Goal: Task Accomplishment & Management: Use online tool/utility

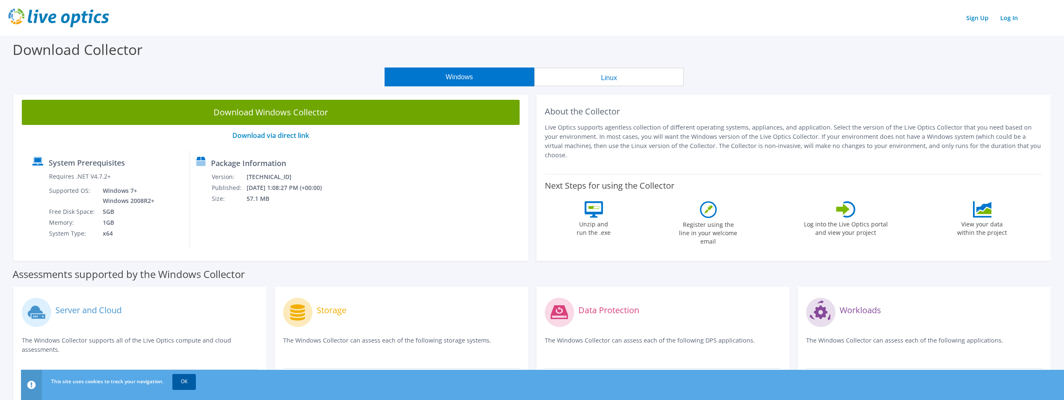
click at [187, 382] on link "OK" at bounding box center [183, 381] width 23 height 15
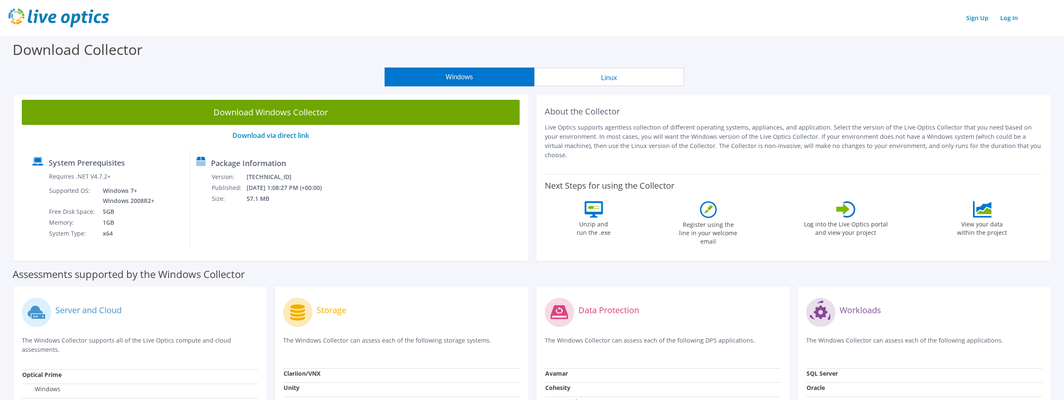
click at [462, 75] on button "Windows" at bounding box center [460, 77] width 150 height 19
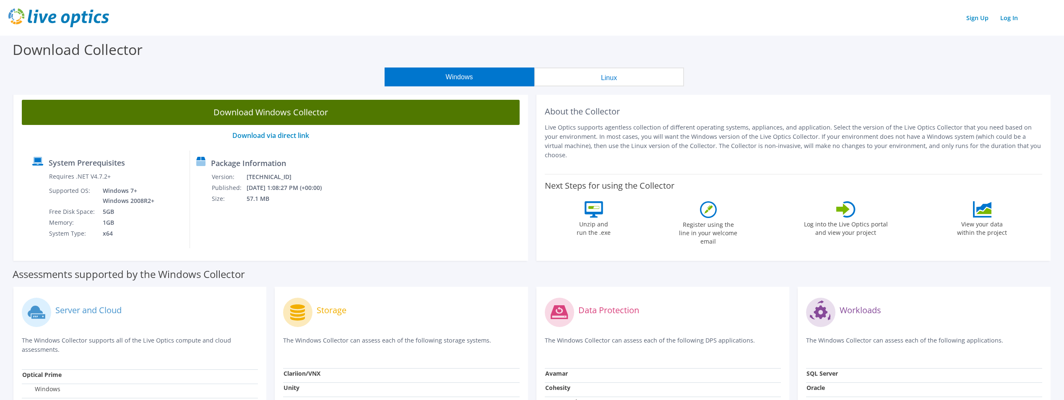
click at [279, 107] on link "Download Windows Collector" at bounding box center [271, 112] width 498 height 25
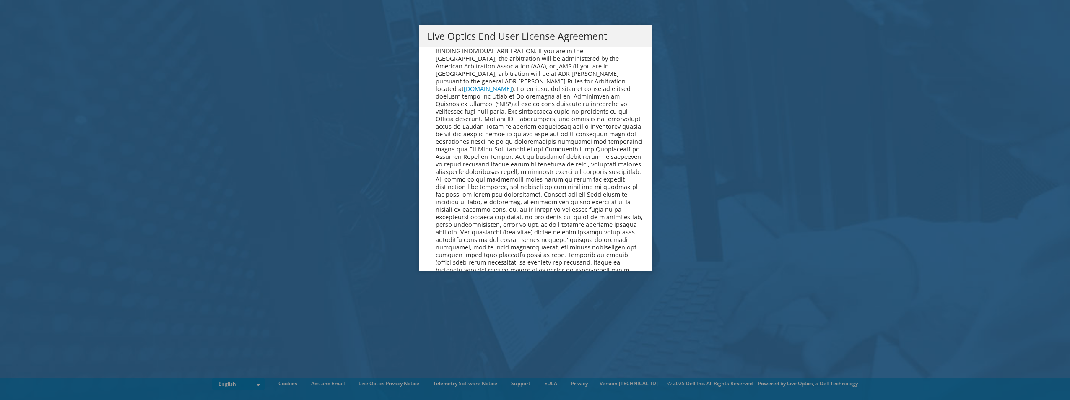
scroll to position [3171, 0]
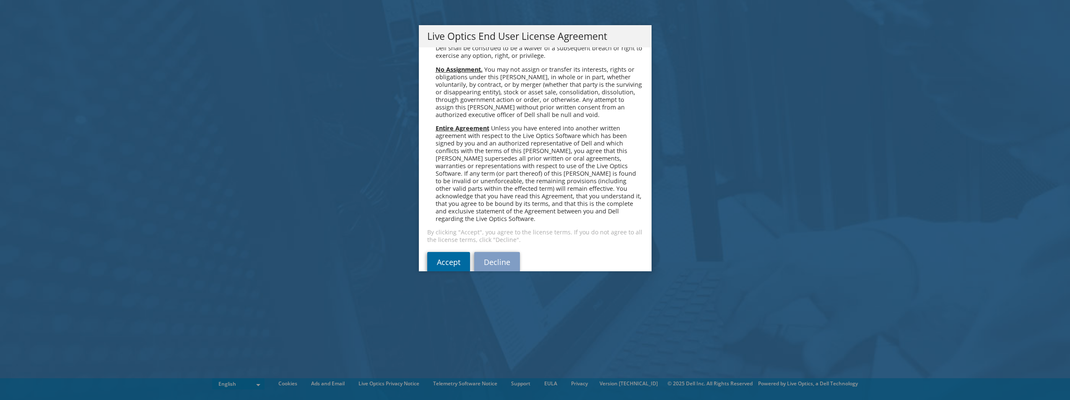
click at [452, 252] on link "Accept" at bounding box center [448, 262] width 43 height 20
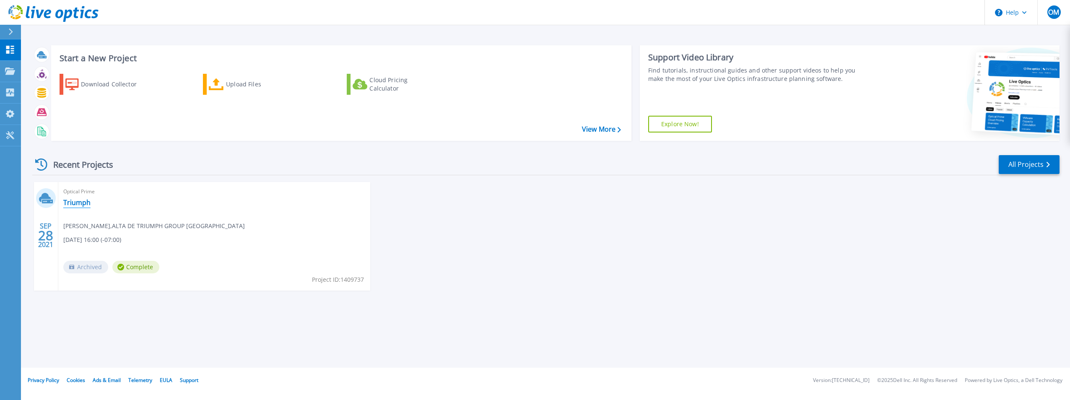
click at [83, 201] on link "Triumph" at bounding box center [76, 202] width 27 height 8
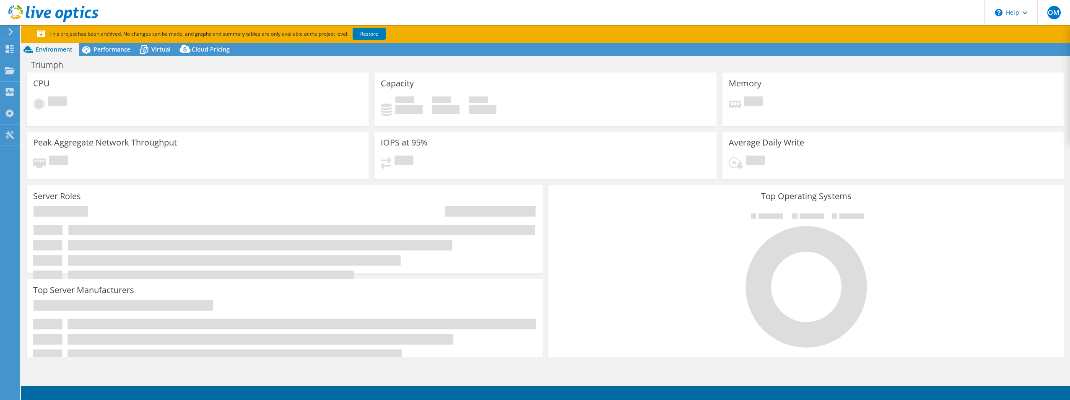
select select "USD"
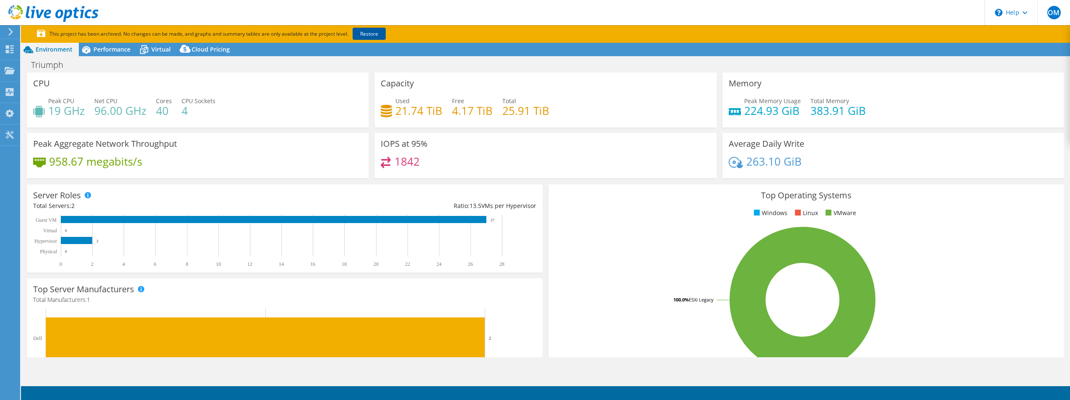
click at [368, 31] on link "Restore" at bounding box center [369, 34] width 33 height 12
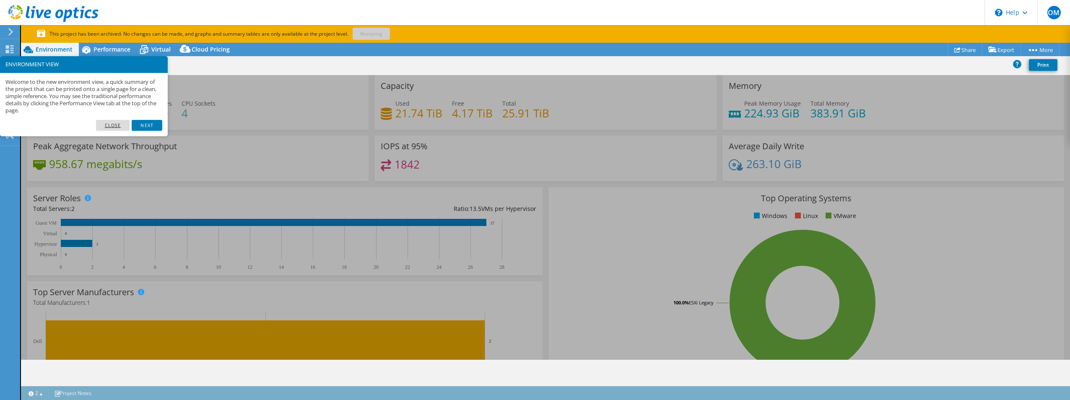
click at [114, 124] on link "Close" at bounding box center [113, 125] width 34 height 11
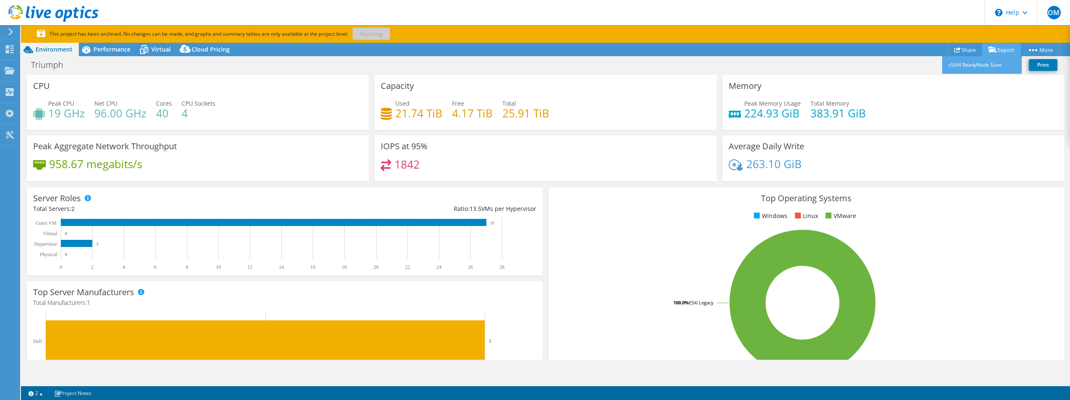
click at [995, 49] on link "Export" at bounding box center [1001, 49] width 39 height 13
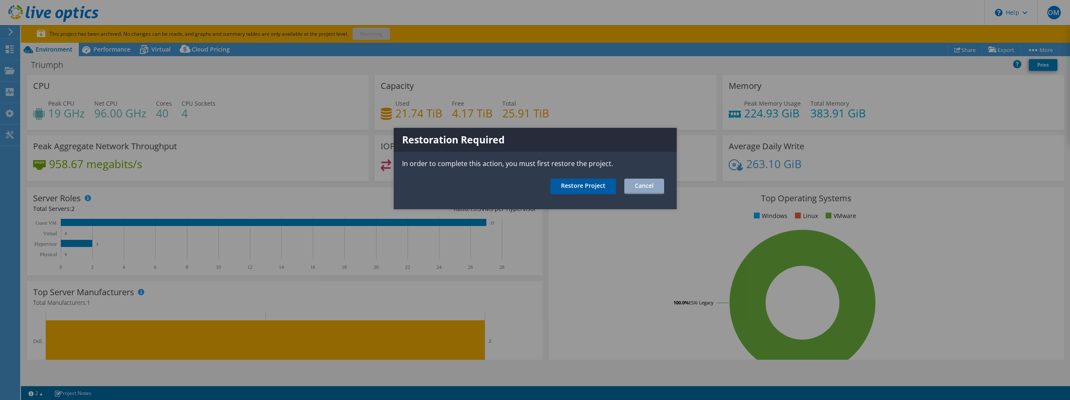
click at [585, 188] on link "Restore Project" at bounding box center [583, 187] width 65 height 16
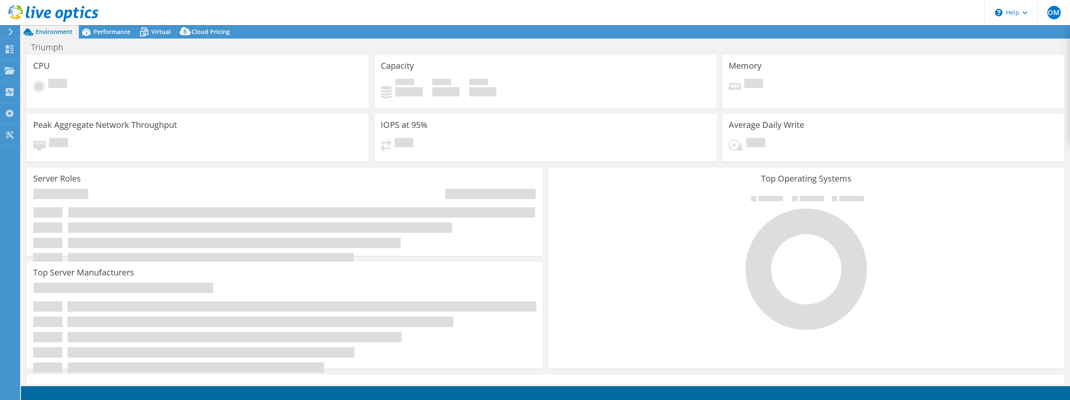
select select "USD"
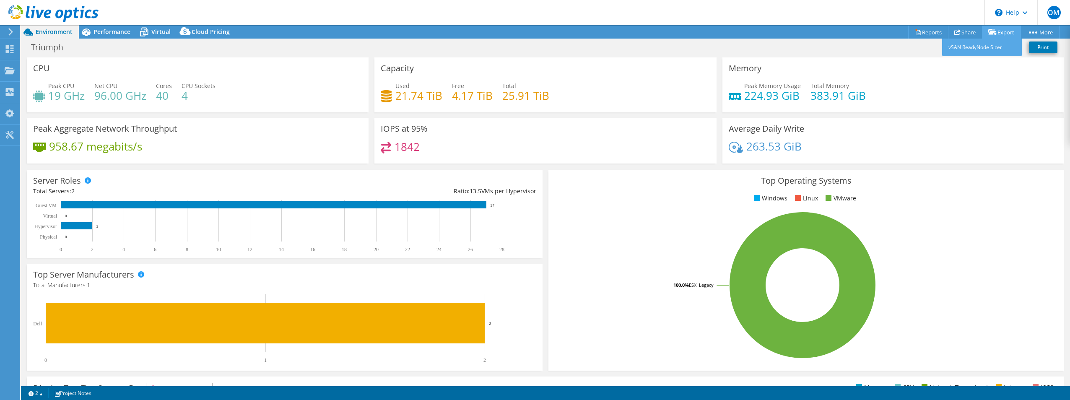
click at [1001, 34] on link "Export" at bounding box center [1001, 32] width 39 height 13
click at [920, 30] on link "Reports" at bounding box center [928, 32] width 40 height 13
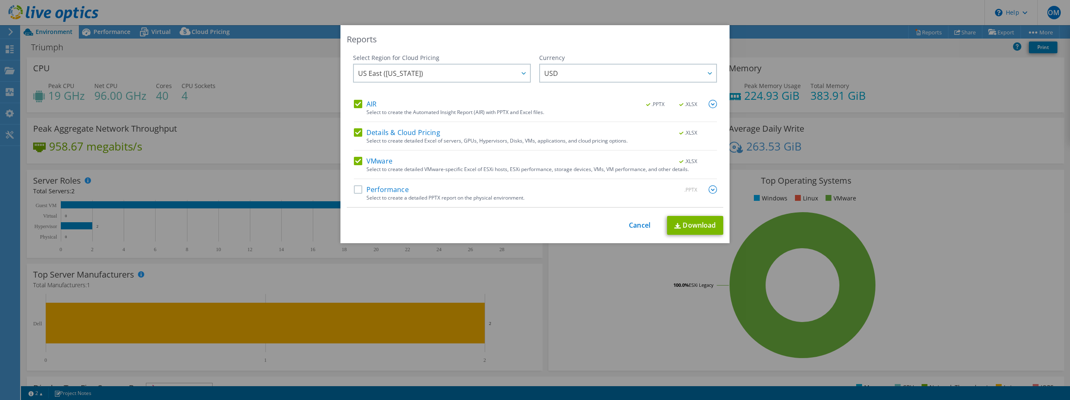
click at [355, 189] on label "Performance" at bounding box center [381, 189] width 55 height 8
click at [0, 0] on input "Performance" at bounding box center [0, 0] width 0 height 0
click at [682, 226] on link "Download" at bounding box center [695, 225] width 56 height 19
click at [635, 225] on link "Cancel" at bounding box center [639, 225] width 21 height 8
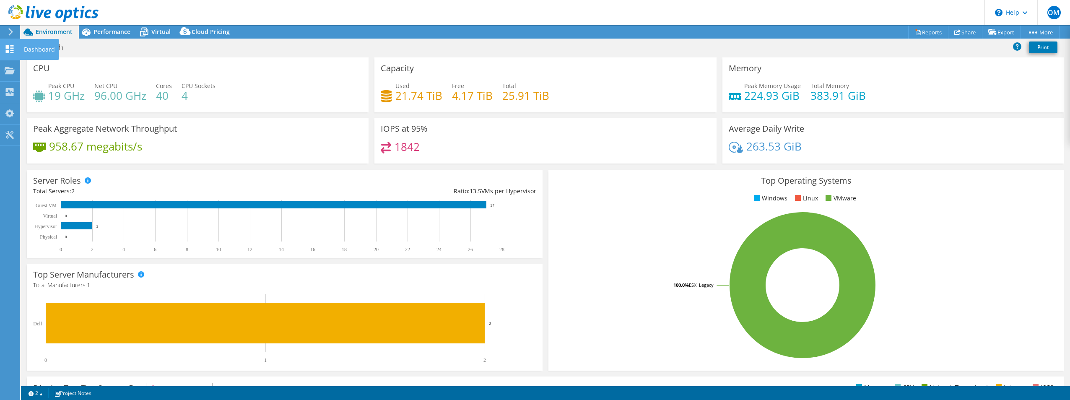
click at [7, 51] on use at bounding box center [10, 49] width 8 height 8
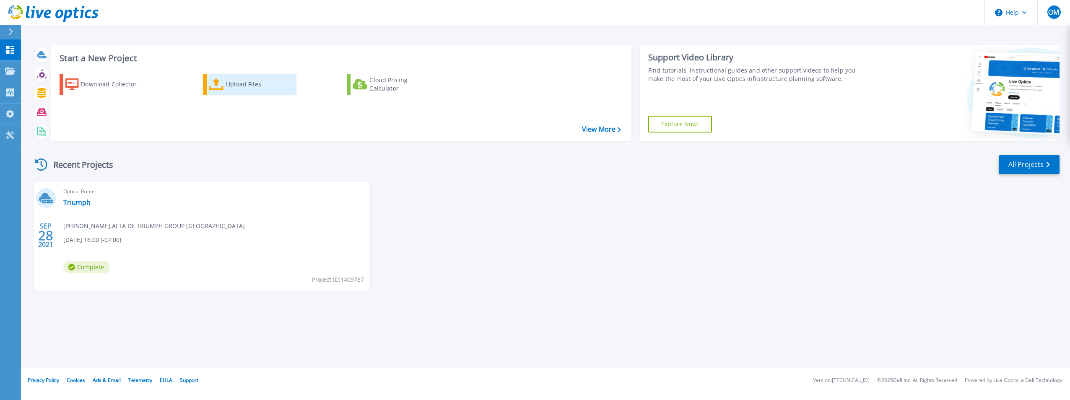
click at [222, 90] on icon at bounding box center [216, 84] width 15 height 12
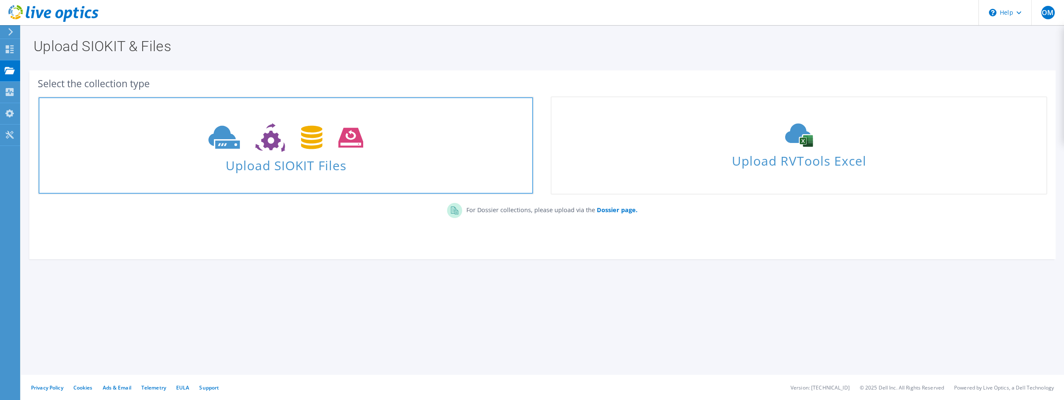
click at [323, 149] on icon at bounding box center [285, 137] width 155 height 29
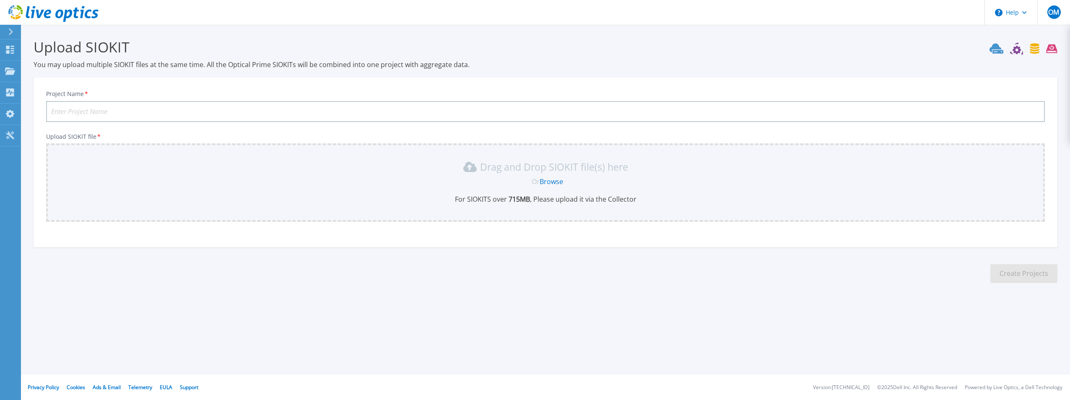
click at [554, 182] on link "Browse" at bounding box center [551, 181] width 23 height 9
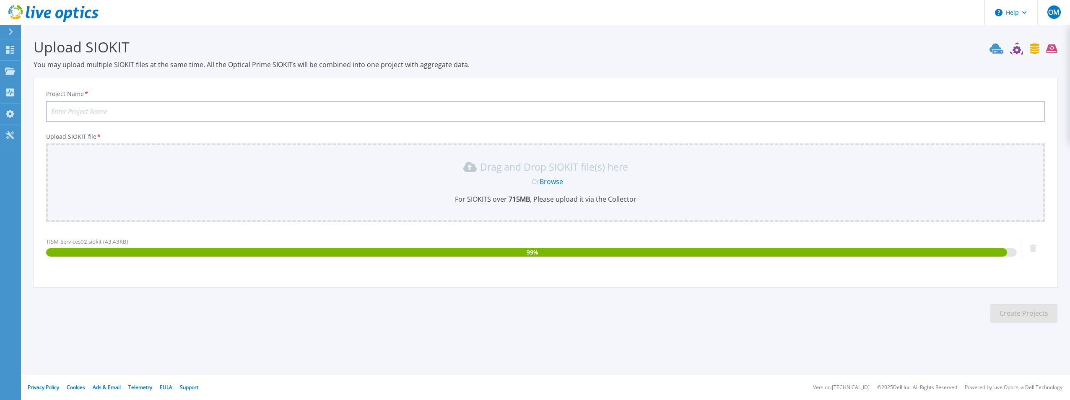
click at [142, 110] on input "Project Name *" at bounding box center [545, 111] width 999 height 21
type input "VXrail 10-06-25"
click at [829, 330] on section "Upload SIOKIT You may upload multiple SIOKIT files at the same time. All the Op…" at bounding box center [545, 183] width 1049 height 317
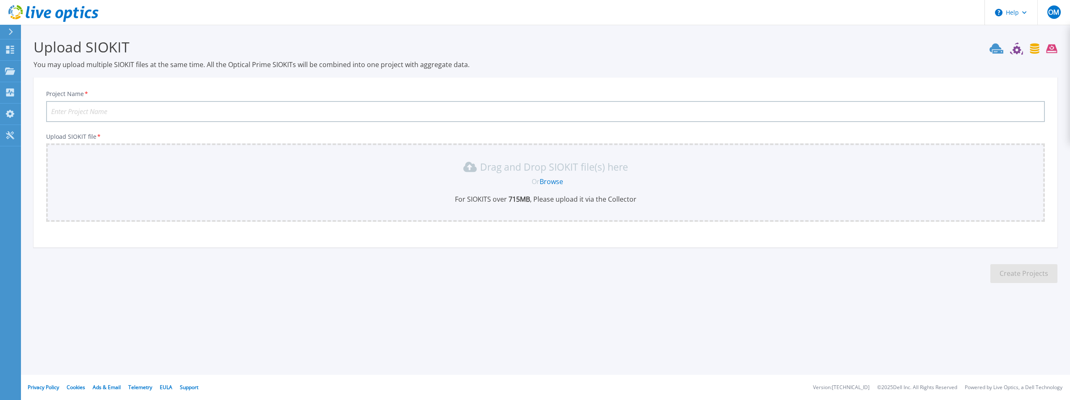
click at [109, 111] on input "Project Name *" at bounding box center [545, 111] width 999 height 21
click at [7, 50] on icon at bounding box center [10, 50] width 8 height 8
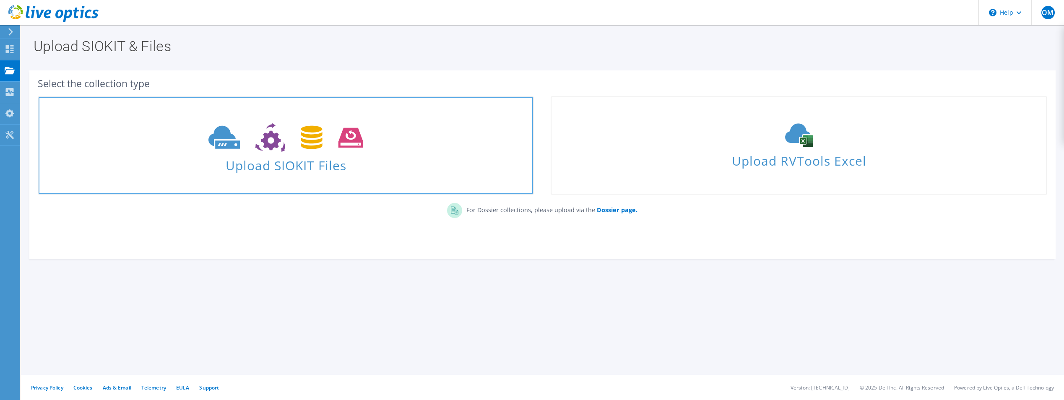
click at [325, 165] on span "Upload SIOKIT Files" at bounding box center [286, 163] width 494 height 18
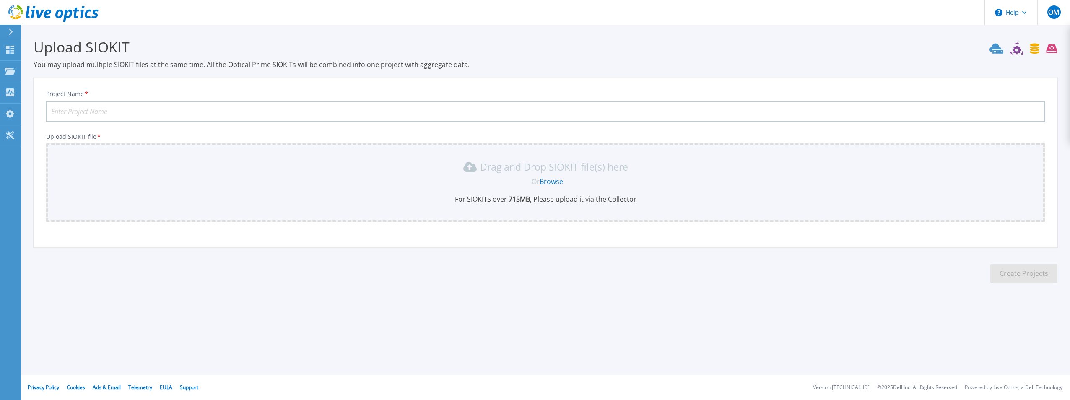
drag, startPoint x: 138, startPoint y: 102, endPoint x: 135, endPoint y: 108, distance: 6.8
click at [137, 102] on input "Project Name *" at bounding box center [545, 111] width 999 height 21
type input "VXrail10-06-25"
click at [549, 180] on link "Browse" at bounding box center [551, 181] width 23 height 9
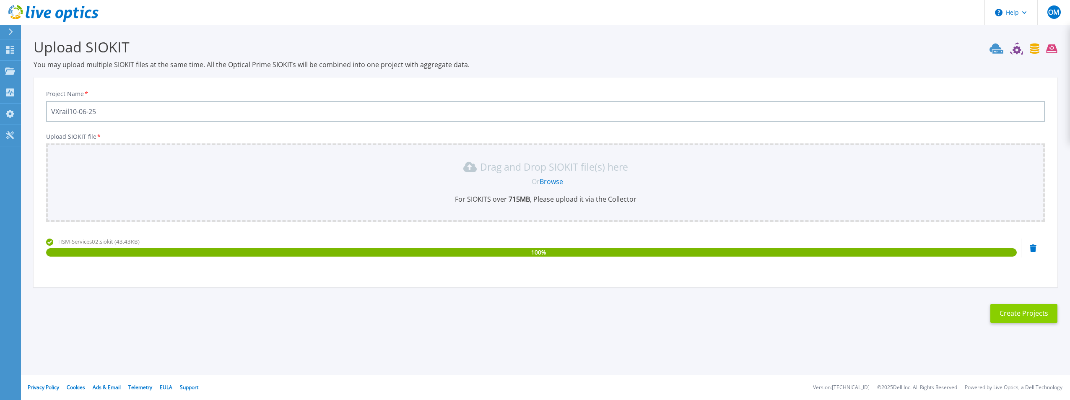
click at [1025, 313] on button "Create Projects" at bounding box center [1023, 313] width 67 height 19
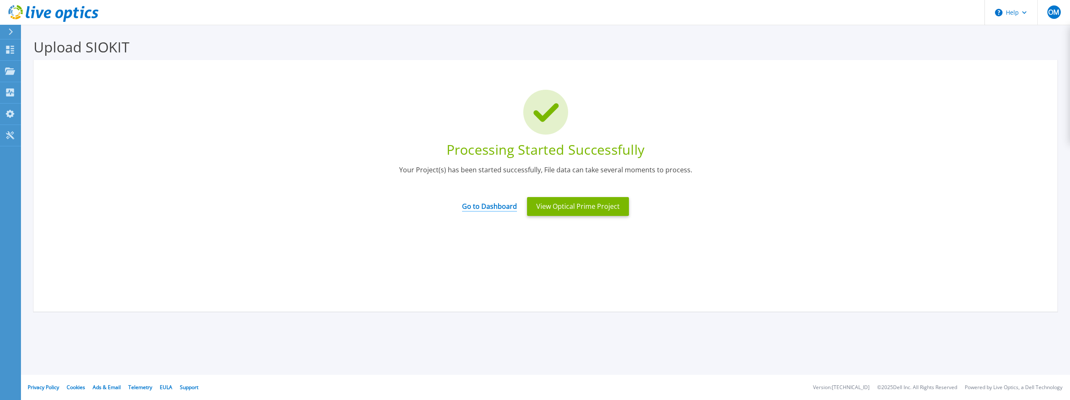
click at [486, 203] on link "Go to Dashboard" at bounding box center [489, 203] width 55 height 16
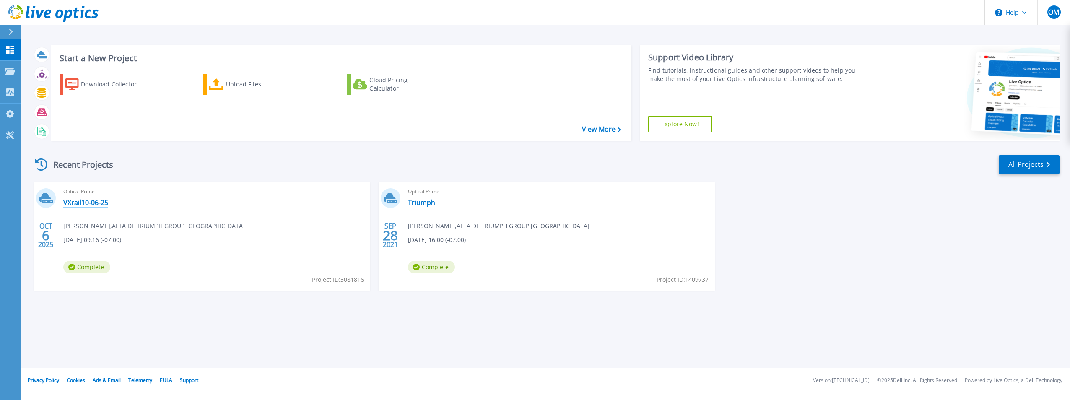
click at [81, 203] on link "VXrail10-06-25" at bounding box center [85, 202] width 45 height 8
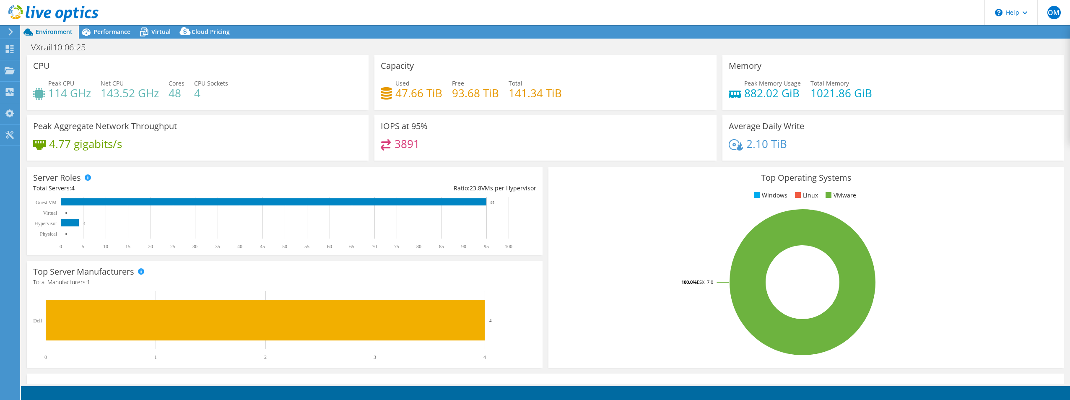
select select "USD"
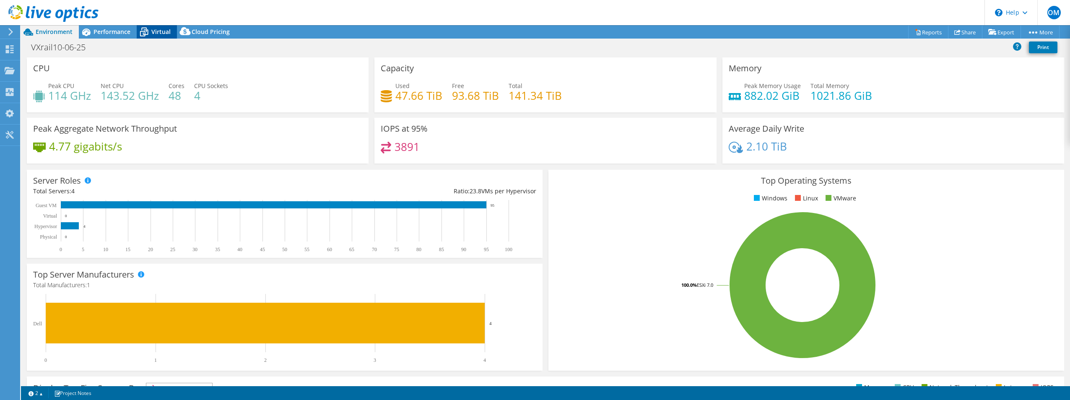
click at [158, 32] on span "Virtual" at bounding box center [160, 32] width 19 height 8
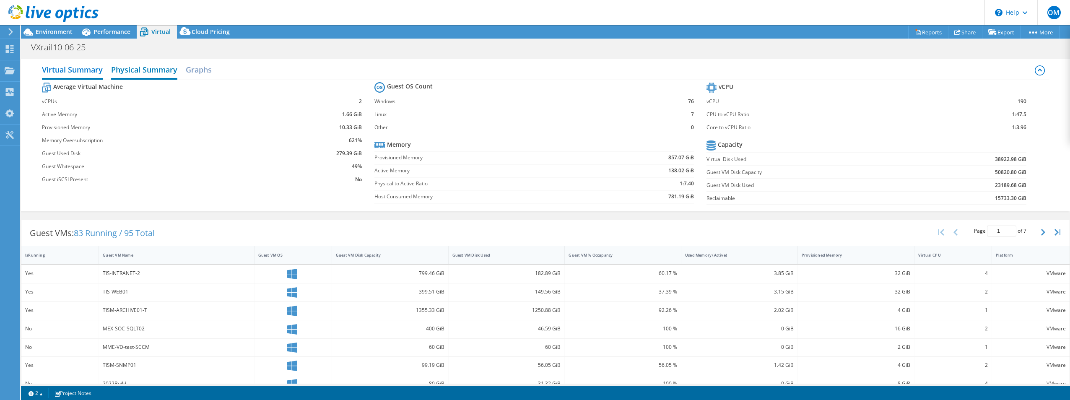
click at [151, 72] on h2 "Physical Summary" at bounding box center [144, 70] width 66 height 18
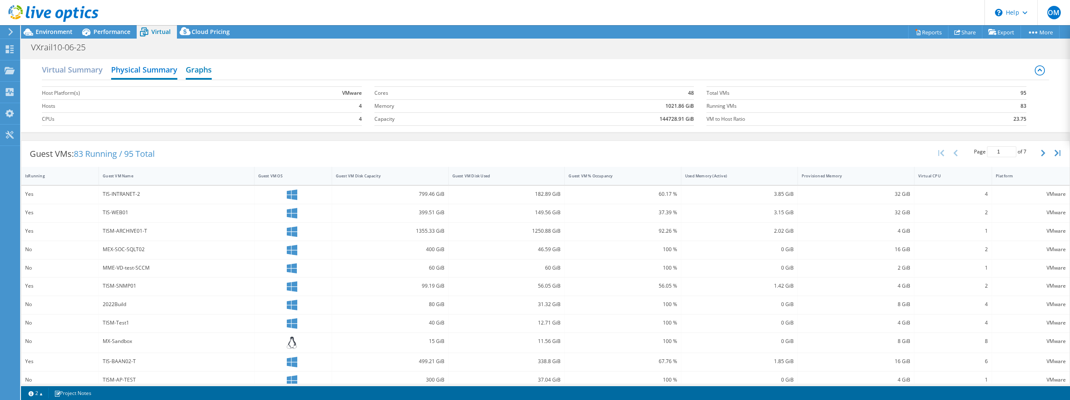
click at [205, 72] on h2 "Graphs" at bounding box center [199, 70] width 26 height 18
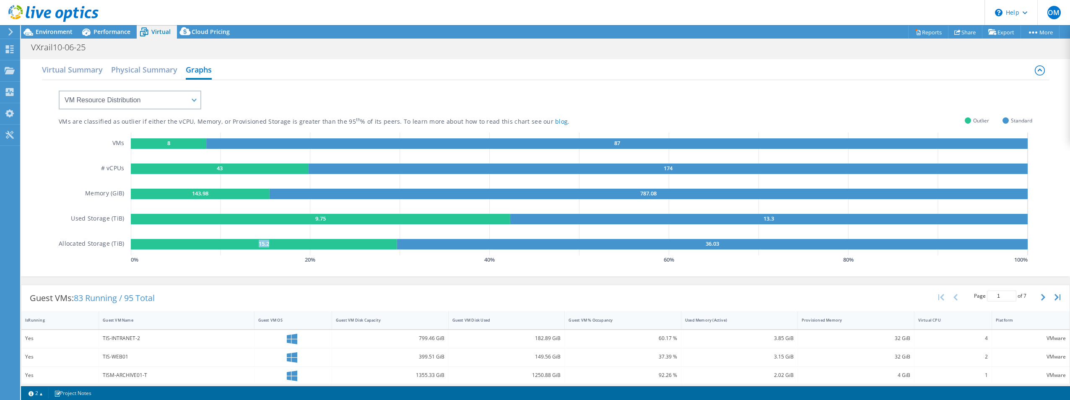
click at [267, 244] on g "15.2" at bounding box center [264, 244] width 266 height 10
click at [592, 268] on div "VMs are classified as outlier if either the vCPU, Memory, or Provisioned Storag…" at bounding box center [545, 177] width 1007 height 194
click at [154, 71] on h2 "Physical Summary" at bounding box center [144, 70] width 66 height 18
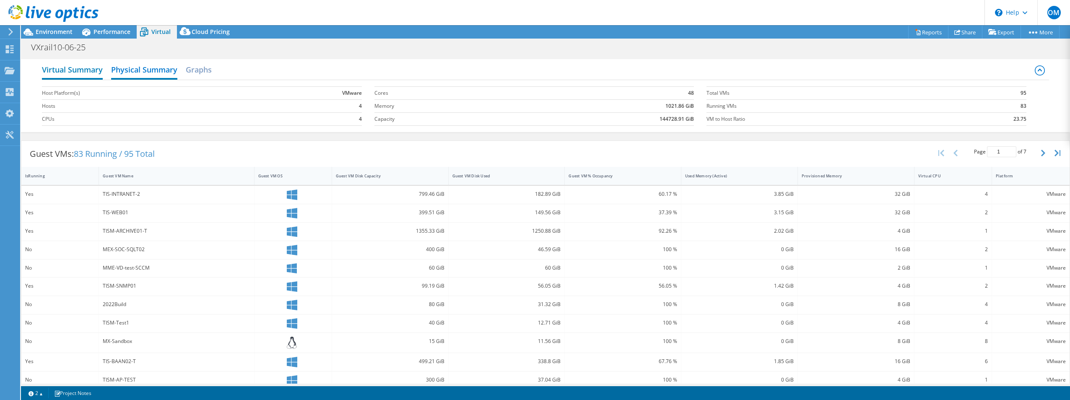
click at [77, 71] on h2 "Virtual Summary" at bounding box center [72, 70] width 61 height 18
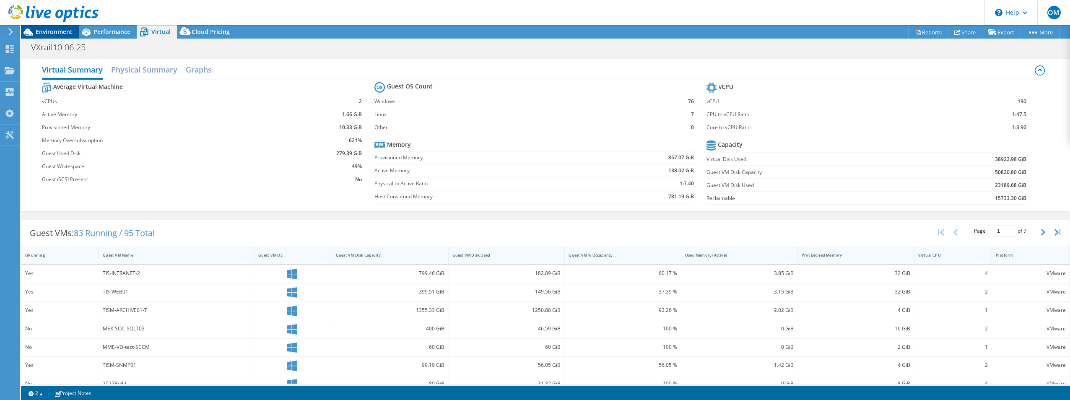
click at [63, 31] on span "Environment" at bounding box center [54, 32] width 37 height 8
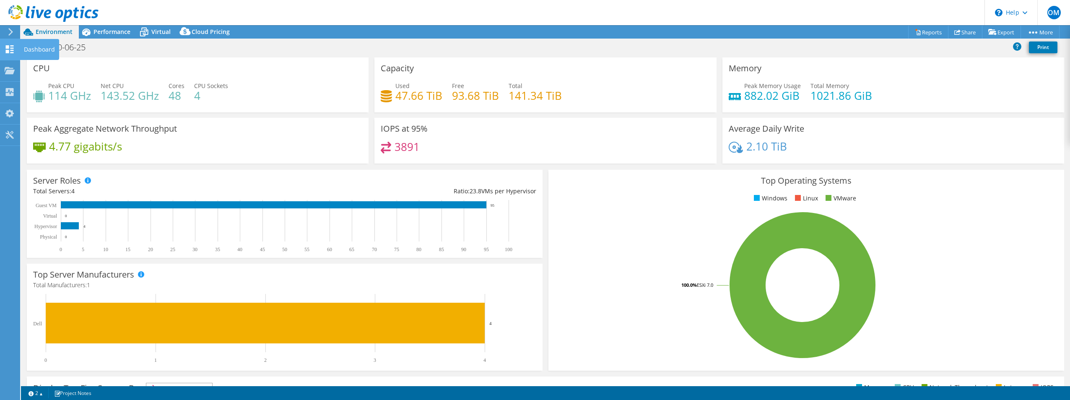
click at [10, 49] on icon at bounding box center [10, 49] width 10 height 8
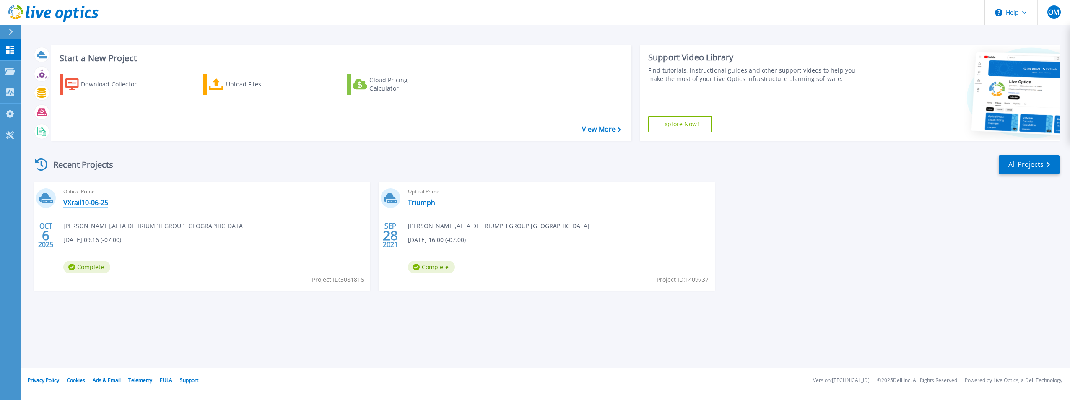
click at [92, 201] on link "VXrail10-06-25" at bounding box center [85, 202] width 45 height 8
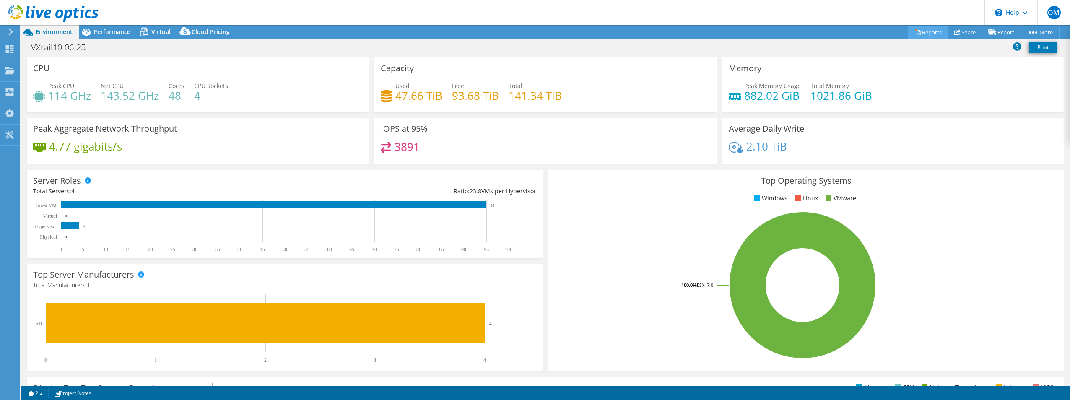
click at [924, 31] on link "Reports" at bounding box center [928, 32] width 40 height 13
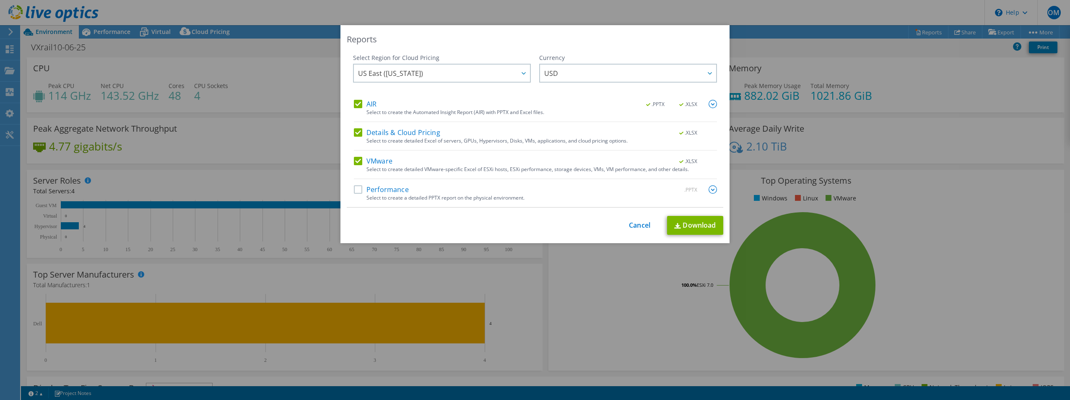
click at [359, 190] on label "Performance" at bounding box center [381, 189] width 55 height 8
click at [0, 0] on input "Performance" at bounding box center [0, 0] width 0 height 0
click at [697, 226] on link "Download" at bounding box center [695, 225] width 56 height 19
